Goal: Task Accomplishment & Management: Complete application form

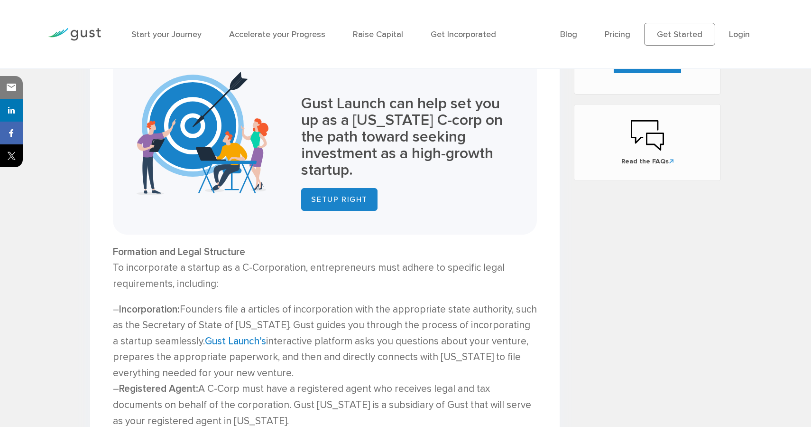
scroll to position [616, 0]
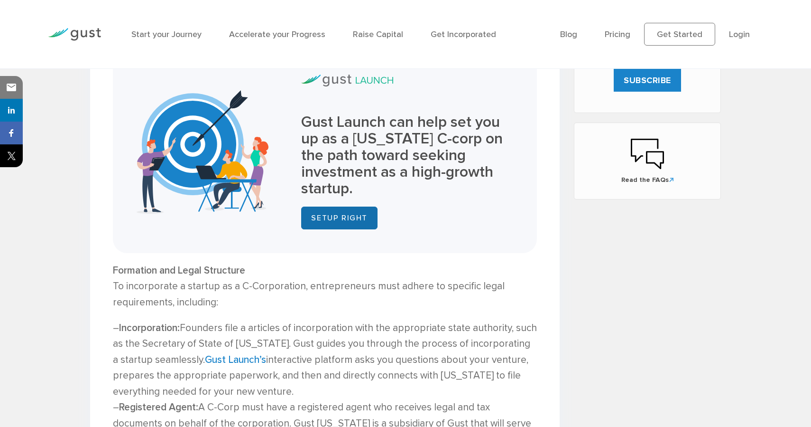
click at [350, 222] on link "SETUP RIGHT" at bounding box center [339, 217] width 76 height 23
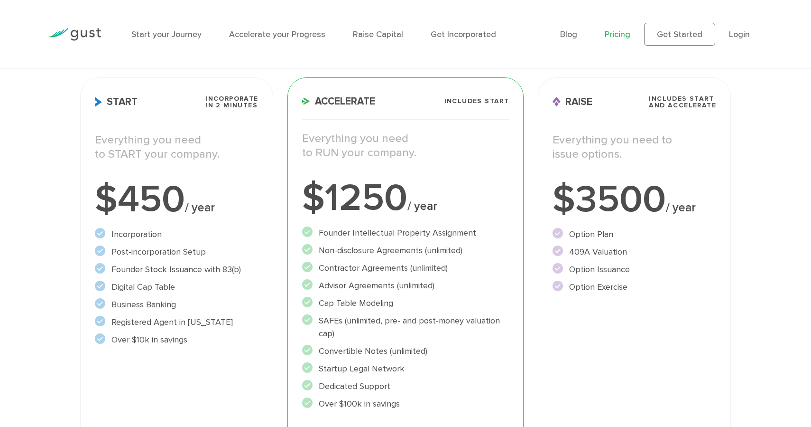
scroll to position [203, 0]
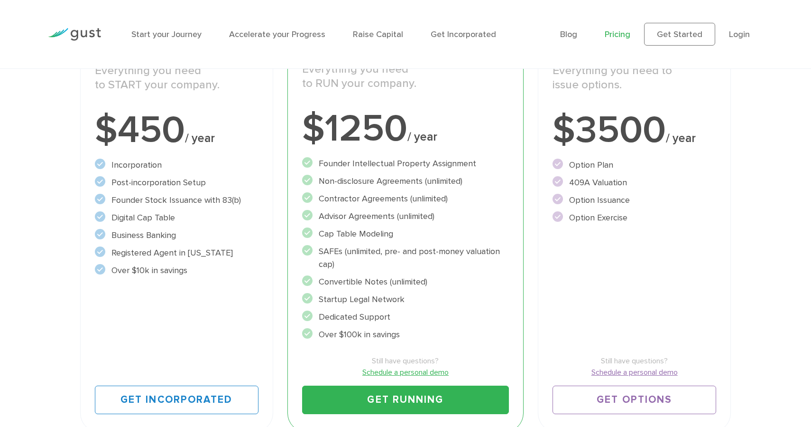
click at [258, 252] on li "Registered Agent in [US_STATE]" at bounding box center [177, 252] width 164 height 13
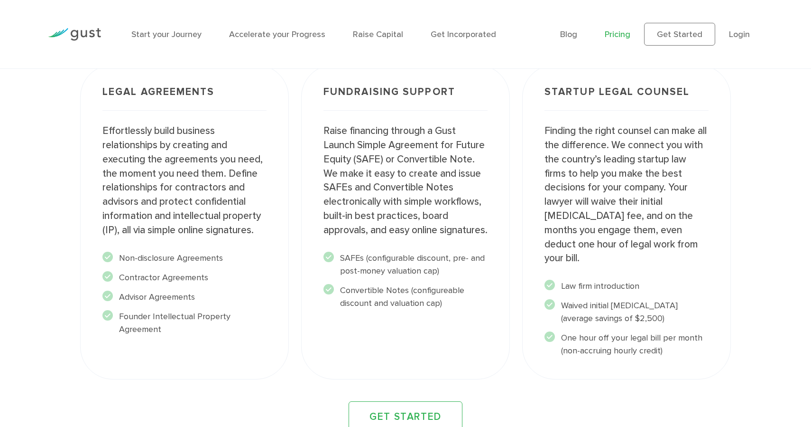
scroll to position [1254, 0]
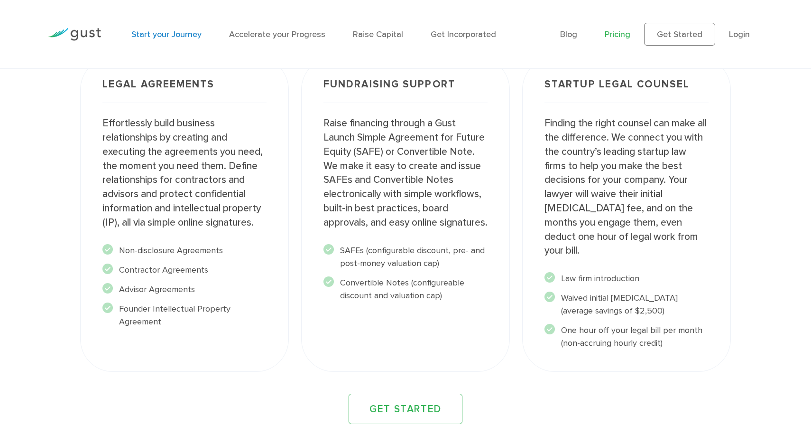
click at [163, 37] on link "Start your Journey" at bounding box center [166, 34] width 70 height 10
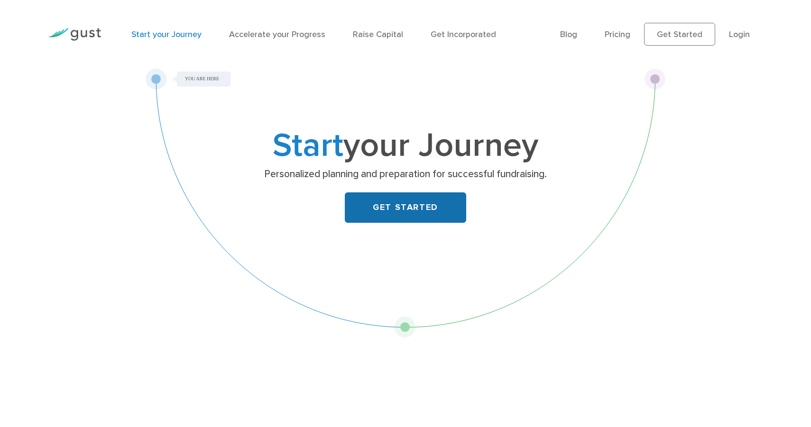
click at [451, 216] on link "GET STARTED" at bounding box center [405, 207] width 121 height 30
